Goal: Entertainment & Leisure: Browse casually

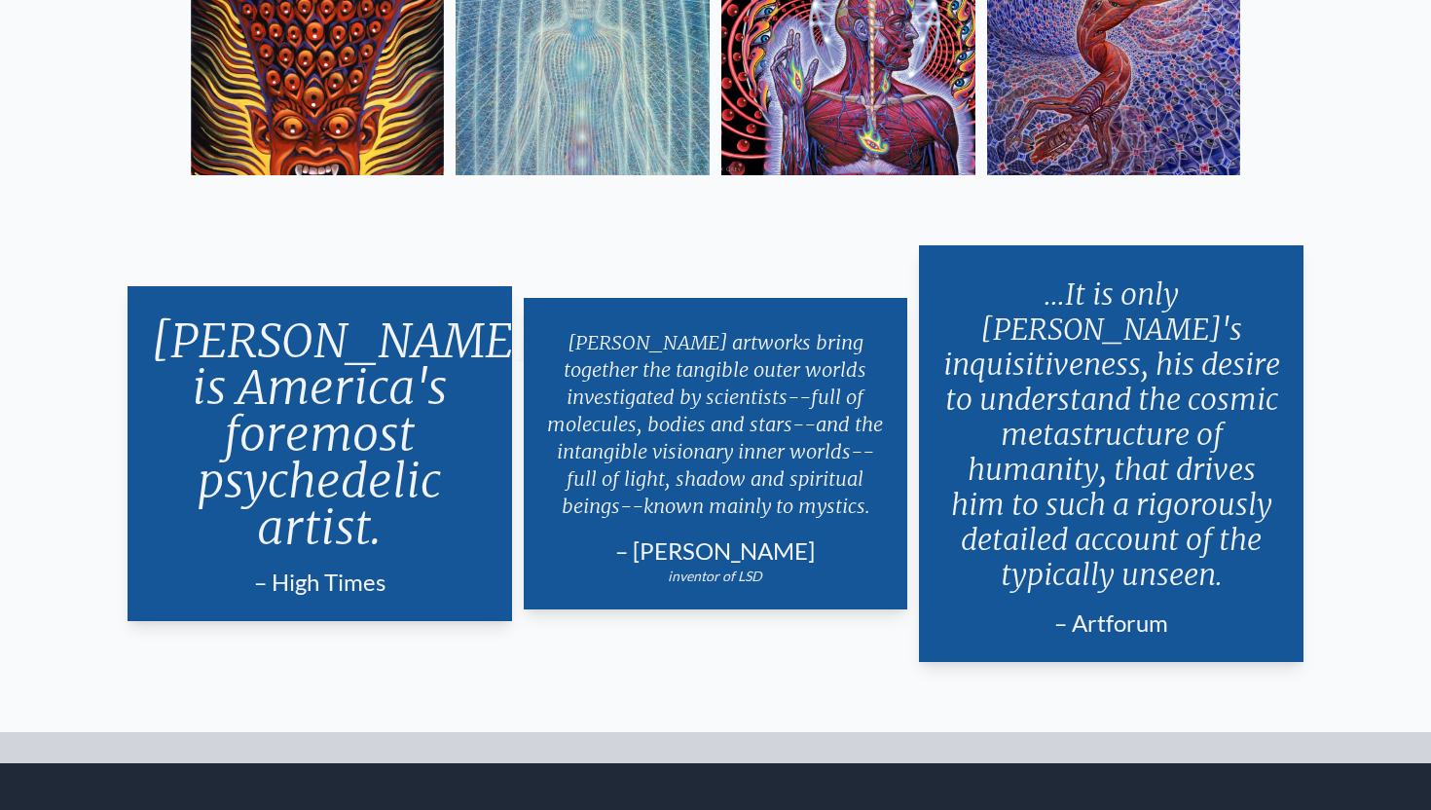
scroll to position [3210, 0]
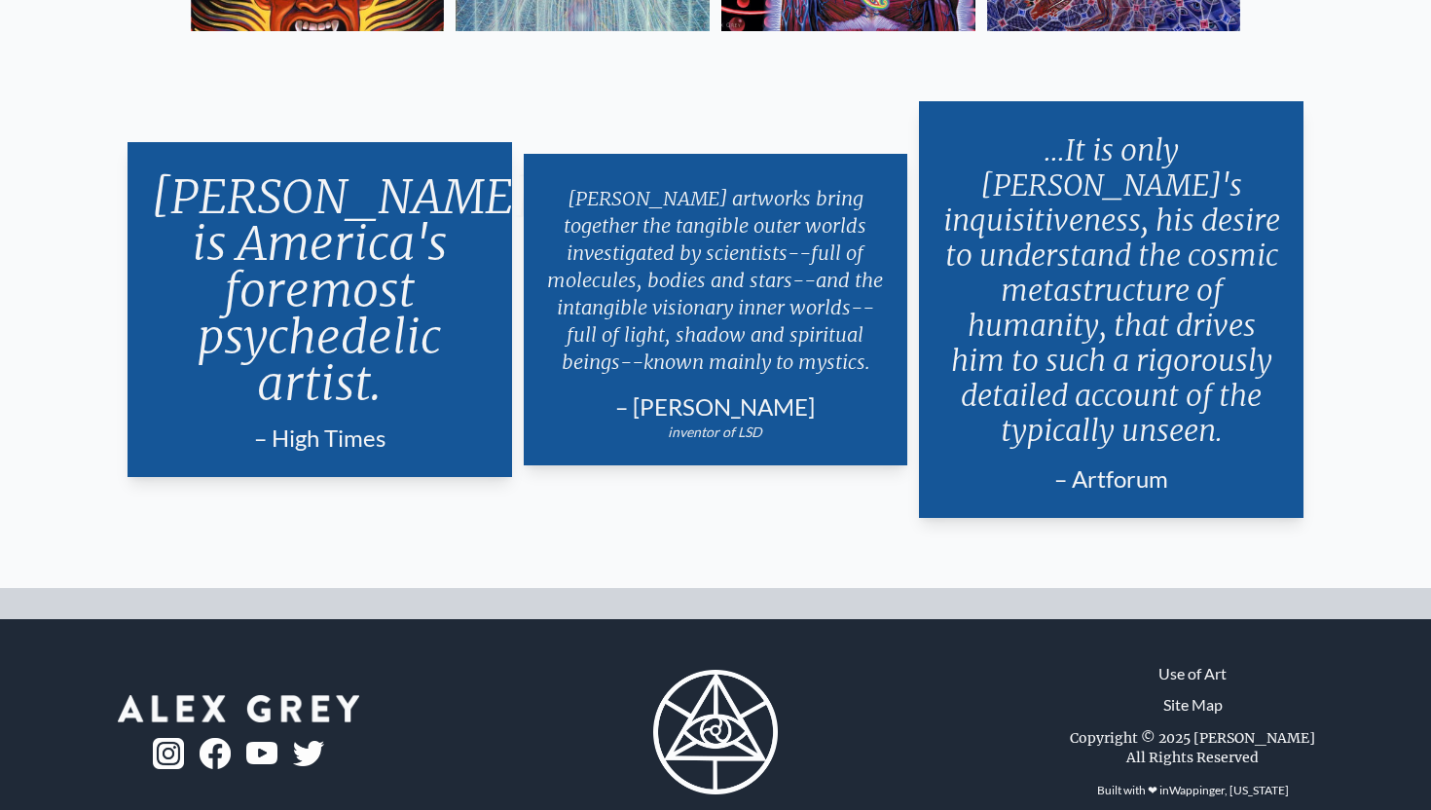
click at [1201, 693] on link "Site Map" at bounding box center [1193, 704] width 59 height 23
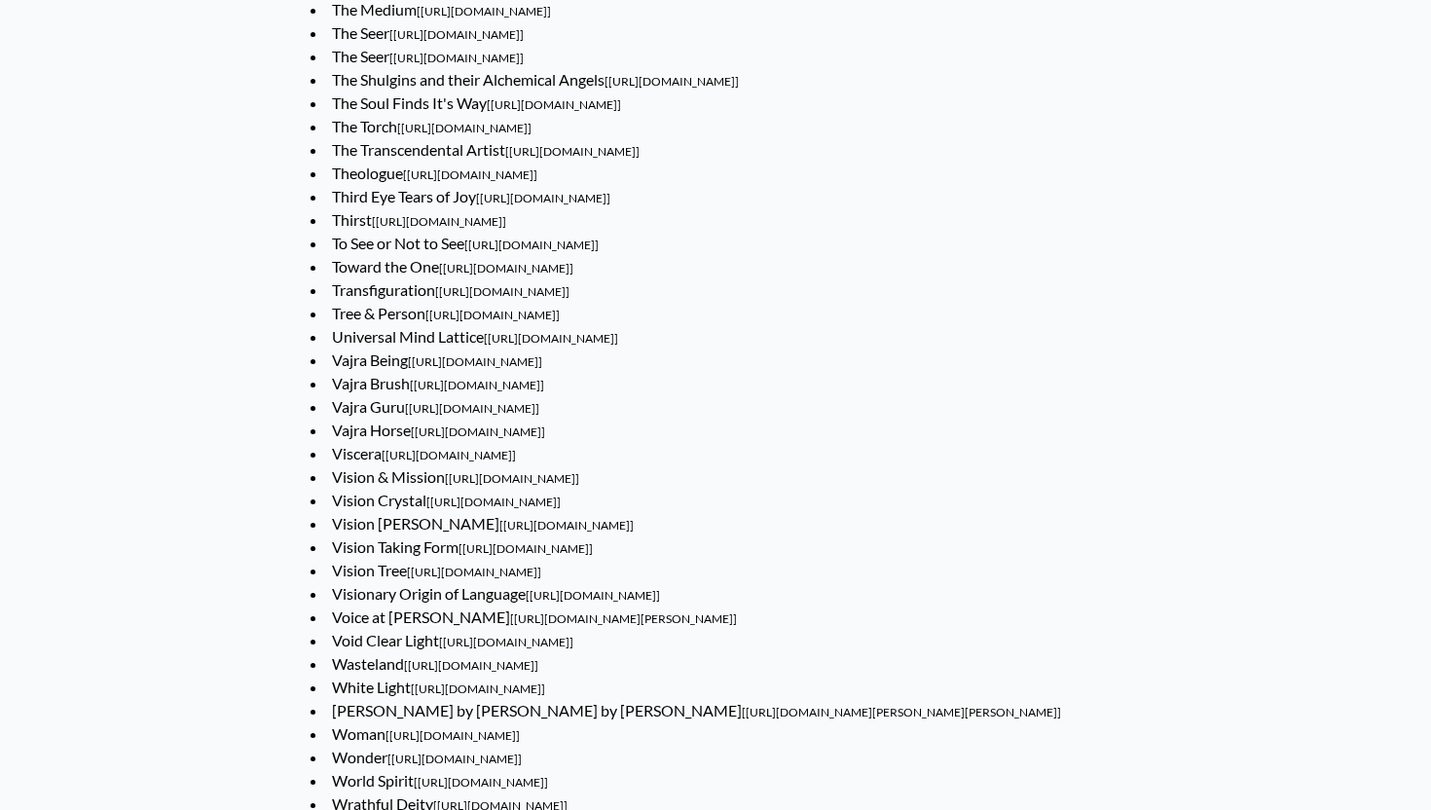
scroll to position [11135, 0]
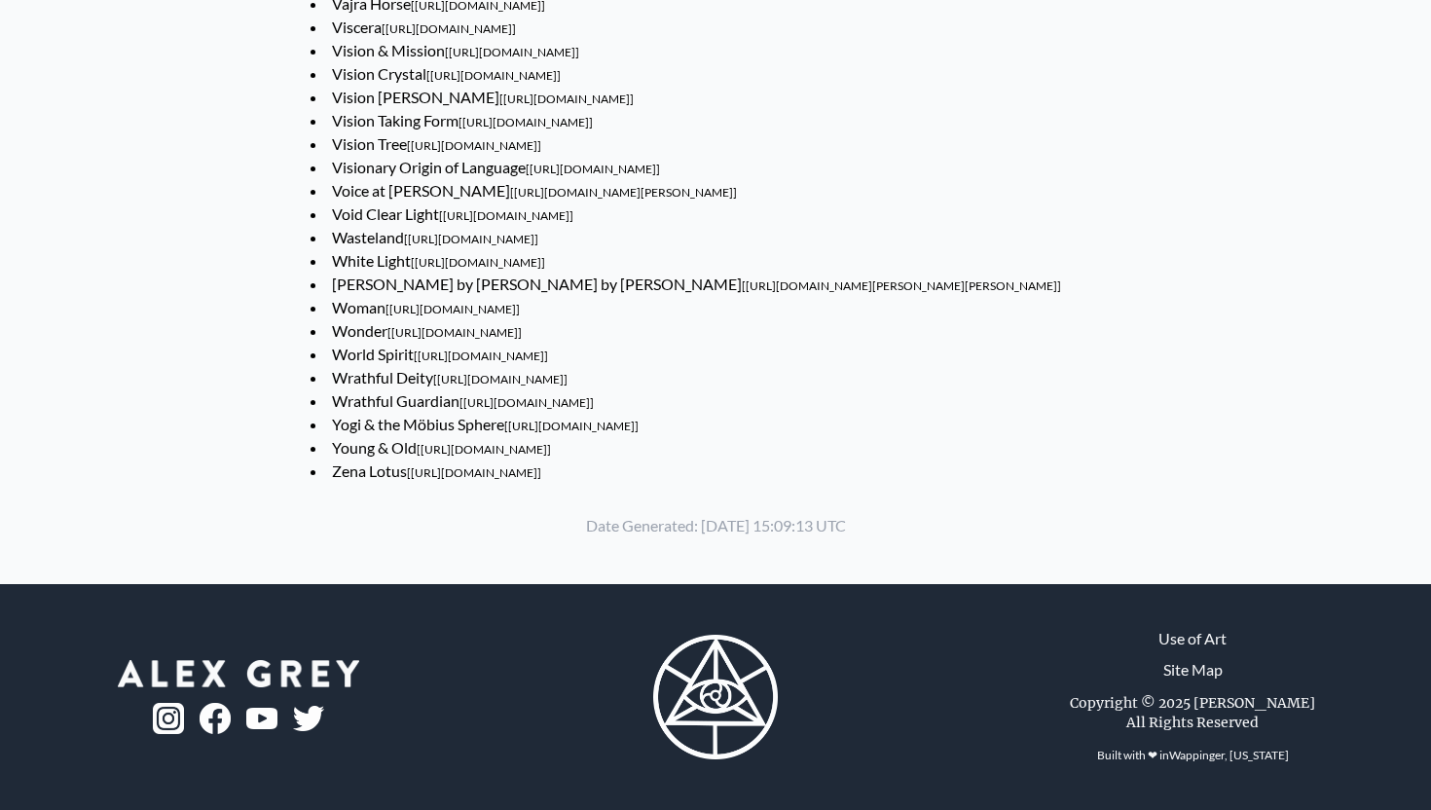
click at [387, 340] on link "Wonder [https://www.alexgrey.com/art/transcendental/wonder]" at bounding box center [427, 330] width 190 height 19
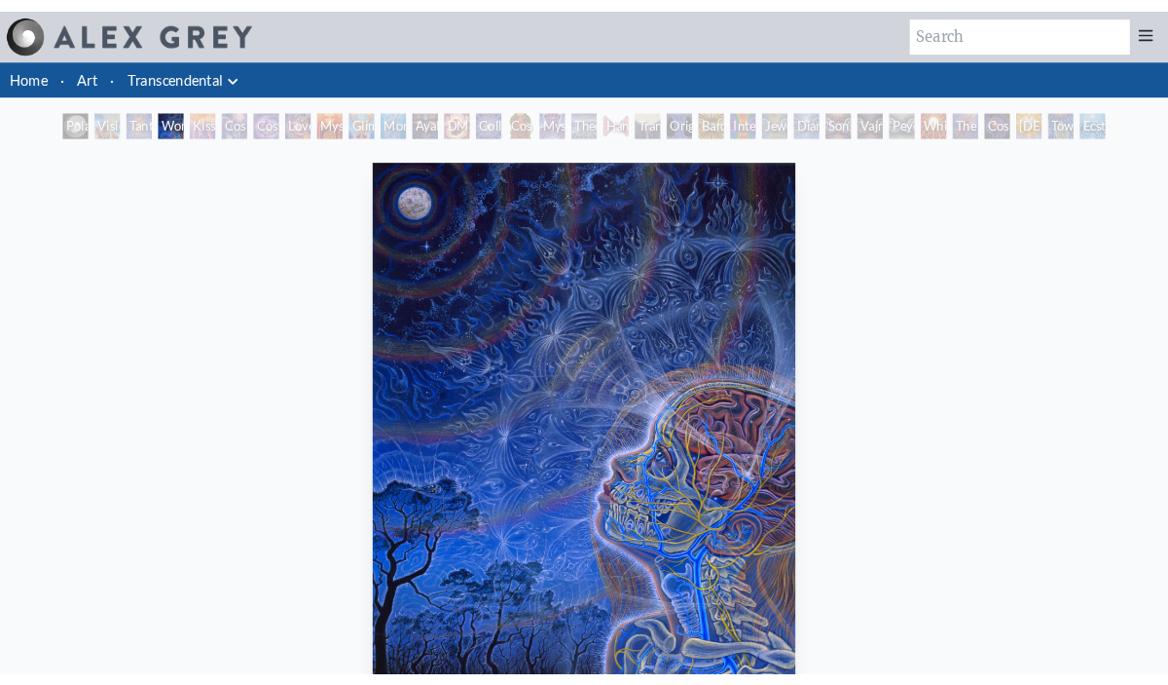
scroll to position [217, 0]
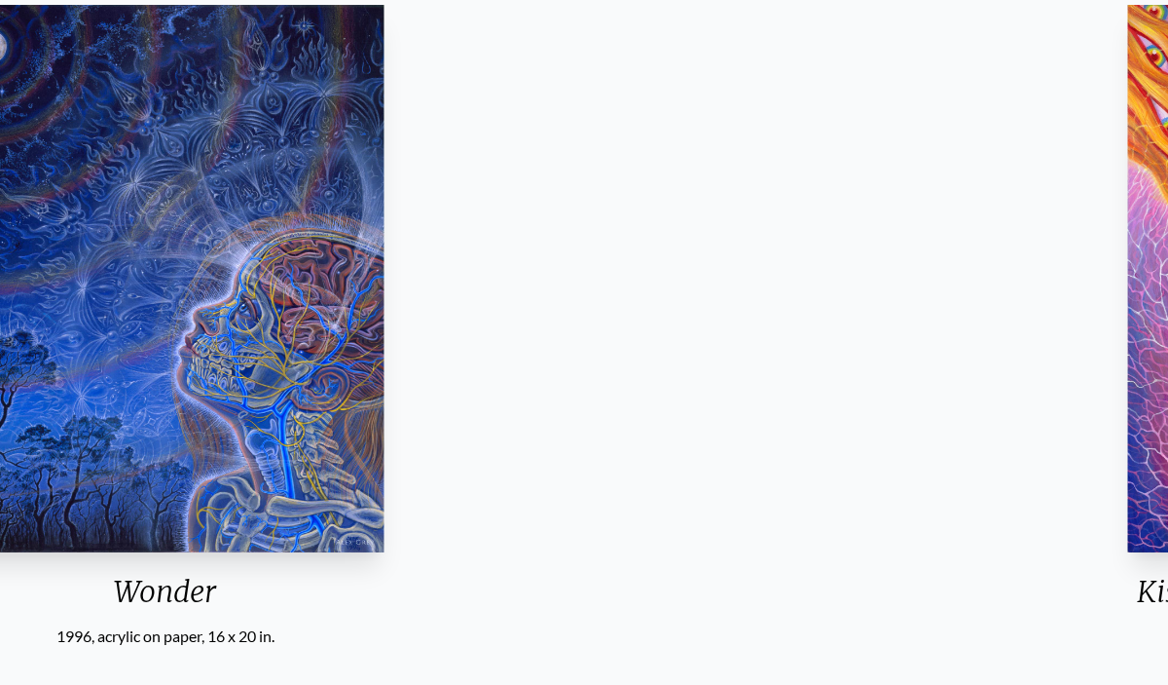
click at [214, 692] on html "Art Writings About" at bounding box center [584, 624] width 1168 height 1683
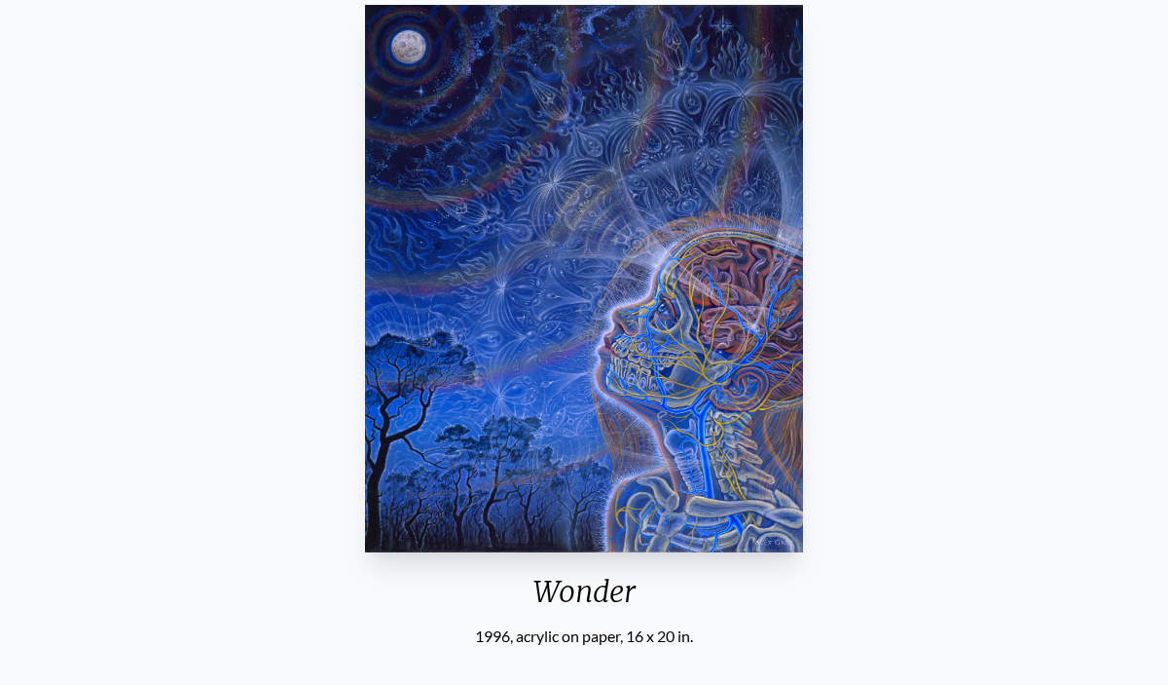
click at [482, 620] on div "Wonder 1996, acrylic on paper, 16 x 20 in." at bounding box center [584, 322] width 454 height 650
click at [506, 600] on div "Wonder 1996, acrylic on paper, 16 x 20 in." at bounding box center [584, 322] width 454 height 650
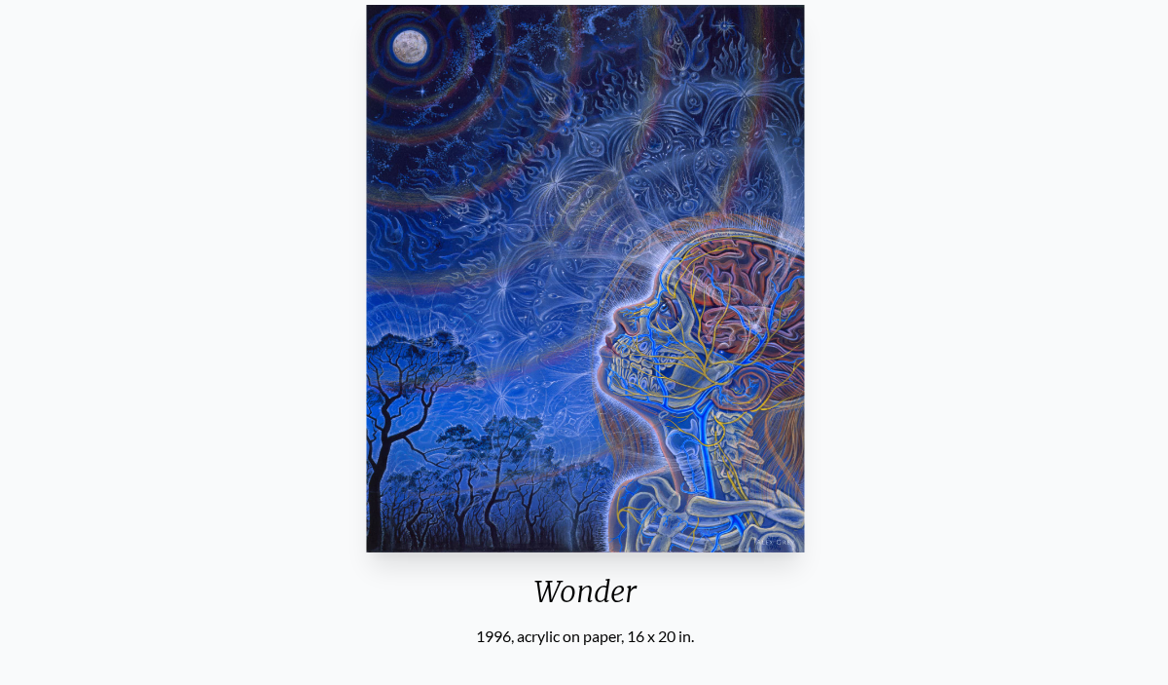
click at [832, 272] on div "Wonder 1996, acrylic on paper, 16 x 20 in. Visit the CoSM Shop Wonder - Poster" at bounding box center [585, 610] width 1137 height 1227
click at [664, 286] on img "4 / 33" at bounding box center [586, 278] width 438 height 547
click at [651, 591] on div "Wonder 1996, acrylic on paper, 16 x 20 in." at bounding box center [585, 322] width 454 height 650
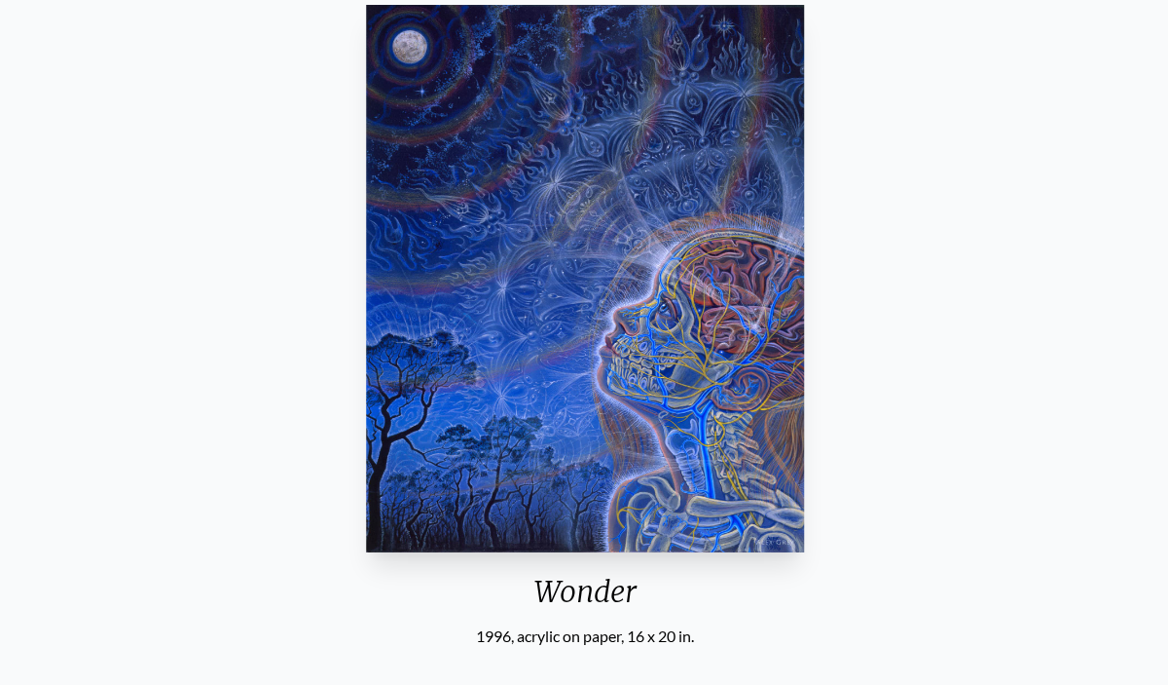
click at [470, 480] on img "4 / 33" at bounding box center [585, 278] width 438 height 547
click at [480, 672] on div "Wonder 1996, acrylic on paper, 16 x 20 in. Visit the CoSM Shop Wonder - Poster" at bounding box center [585, 610] width 1137 height 1227
click at [473, 455] on img "4 / 33" at bounding box center [585, 278] width 438 height 547
click at [694, 136] on img "4 / 33" at bounding box center [585, 278] width 438 height 547
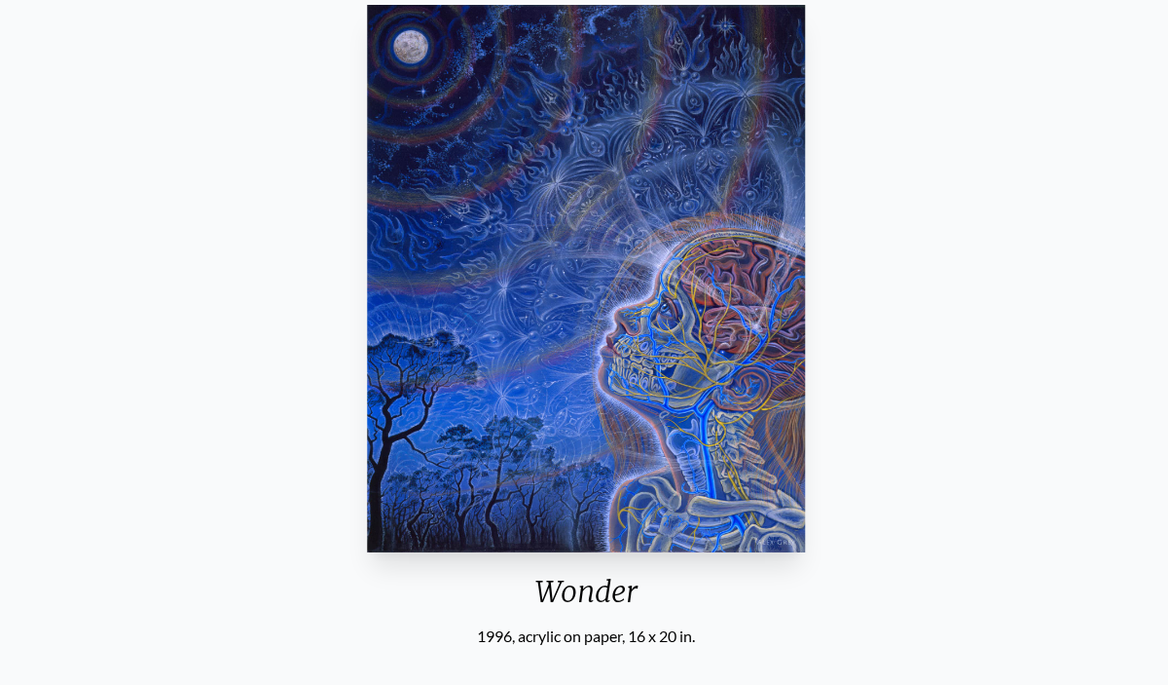
click at [760, 267] on img "4 / 33" at bounding box center [586, 278] width 438 height 547
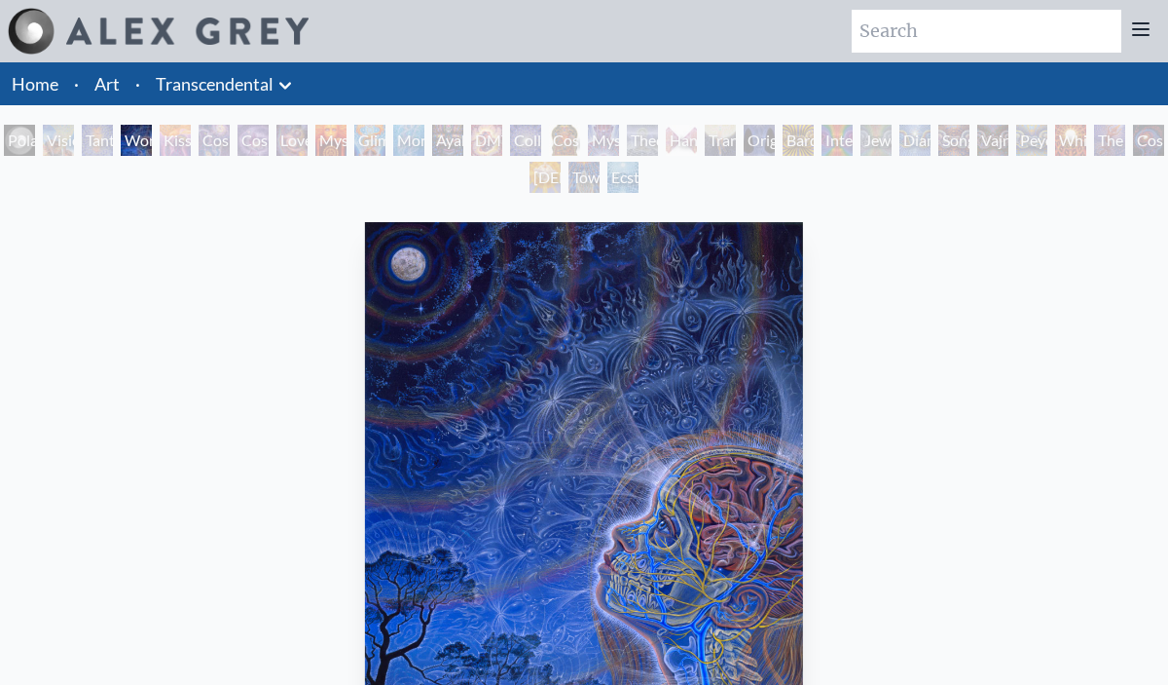
click at [641, 300] on img "4 / 33" at bounding box center [584, 495] width 438 height 547
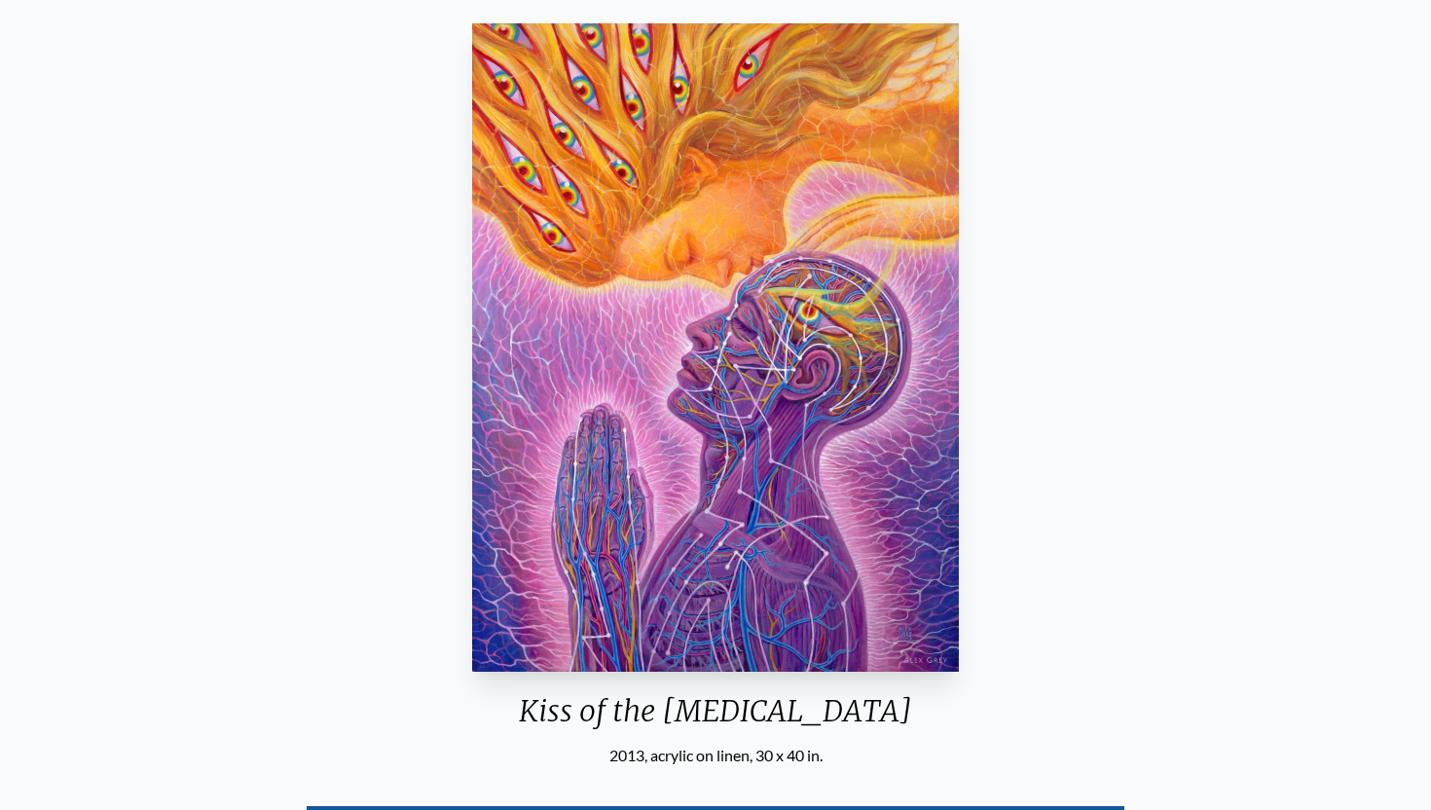
scroll to position [163, 0]
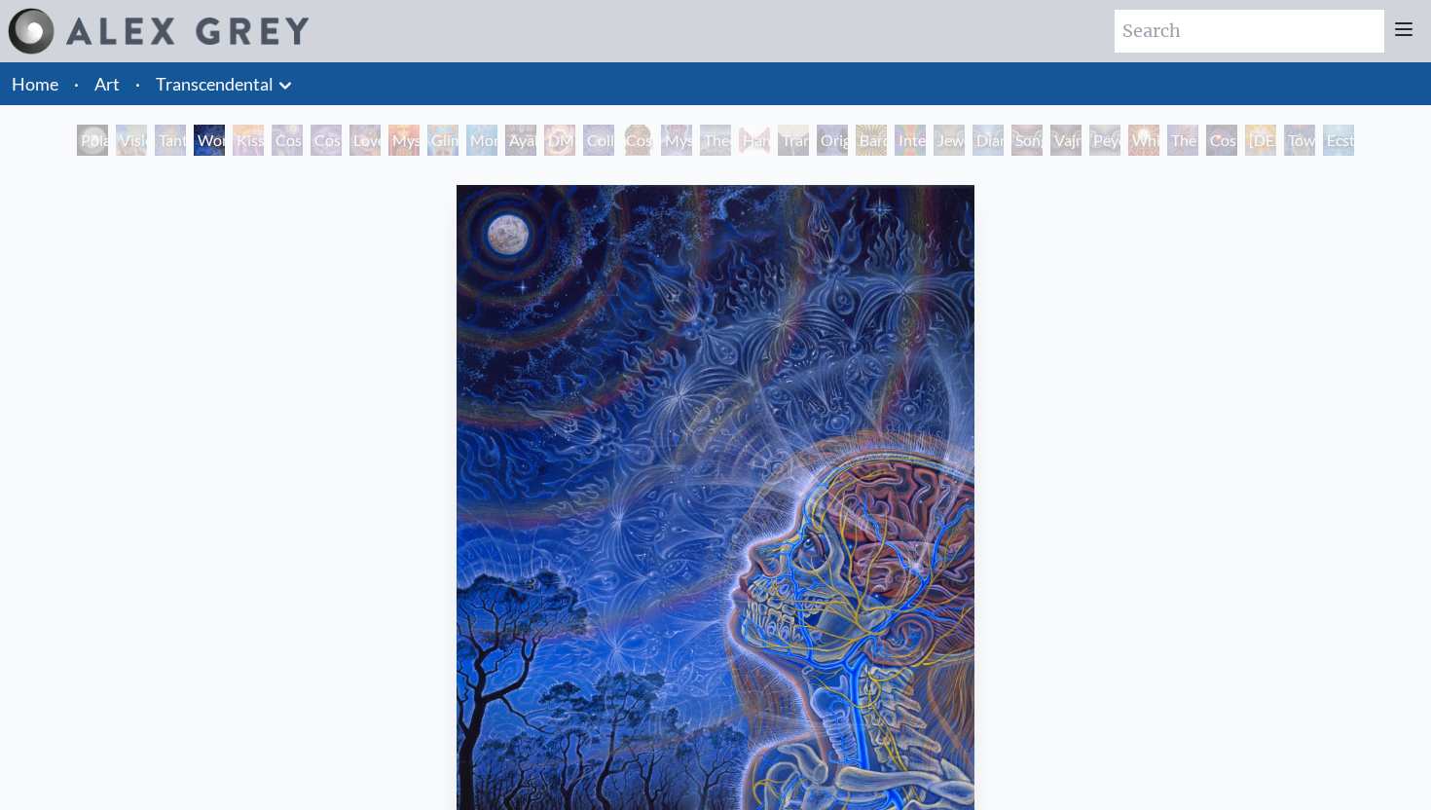
click at [579, 532] on img "4 / 33" at bounding box center [716, 509] width 518 height 648
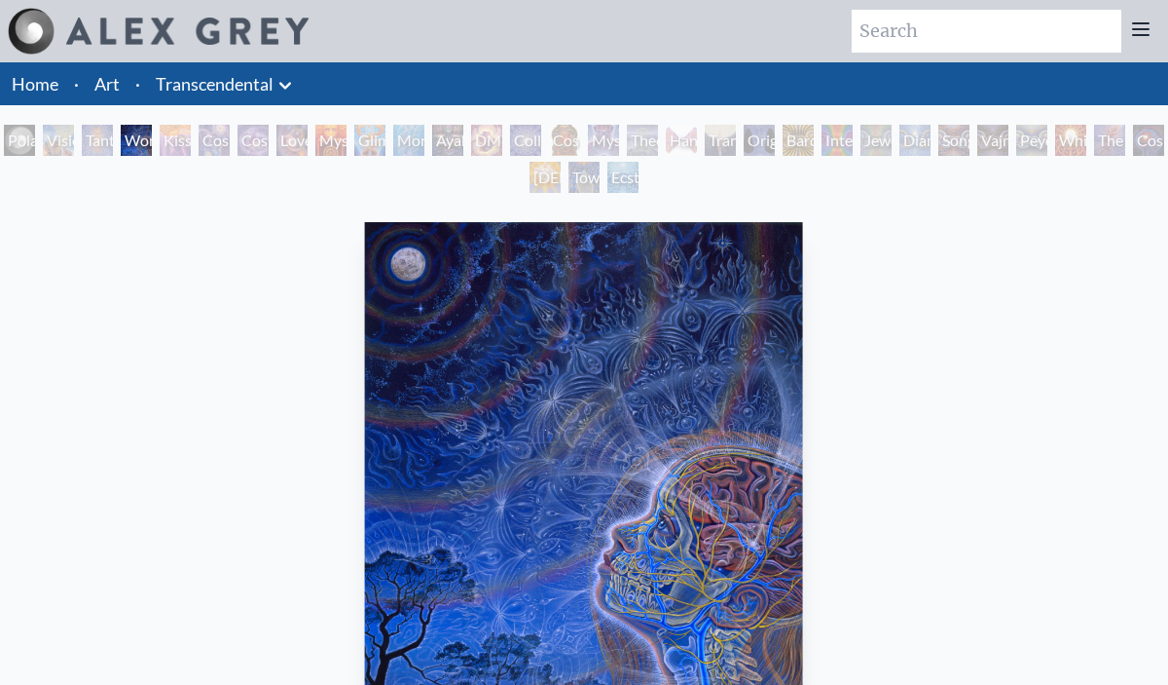
click at [503, 502] on img "4 / 33" at bounding box center [584, 495] width 438 height 547
click at [495, 340] on img "4 / 33" at bounding box center [584, 495] width 438 height 547
